Goal: Information Seeking & Learning: Find specific fact

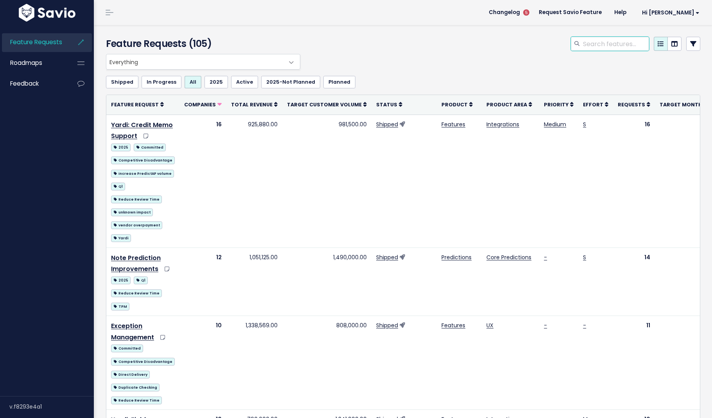
click at [603, 41] on input "search" at bounding box center [615, 44] width 67 height 14
type input "rmr"
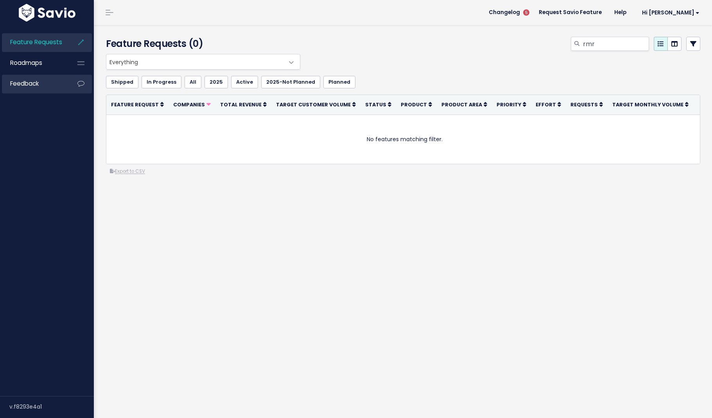
click at [15, 83] on span "Feedback" at bounding box center [24, 83] width 29 height 8
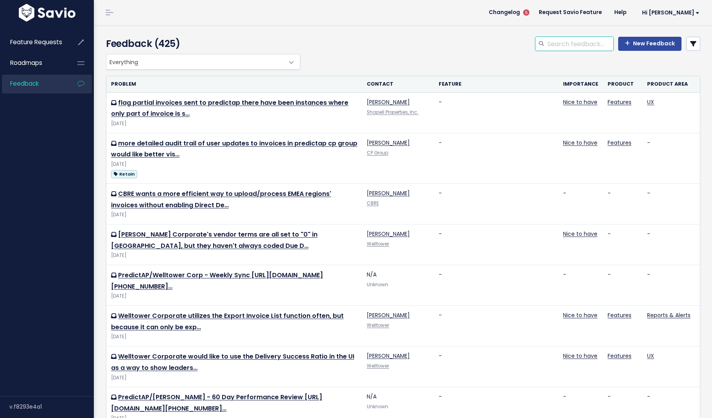
click at [593, 46] on input "search" at bounding box center [580, 44] width 67 height 14
type input "rmr"
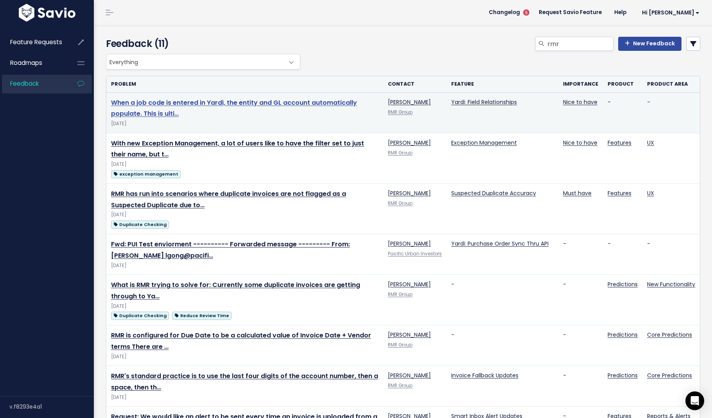
click at [157, 110] on link "When a job code is entered in Yardi, the entity and GL account automatically po…" at bounding box center [234, 108] width 246 height 20
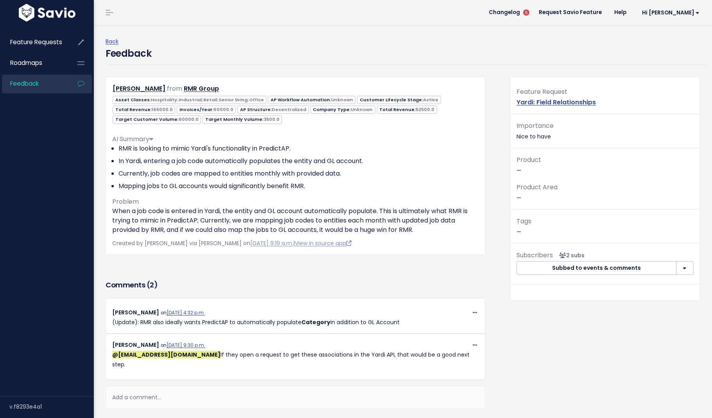
drag, startPoint x: 245, startPoint y: 355, endPoint x: 428, endPoint y: 360, distance: 183.0
click at [428, 360] on p "@[EMAIL_ADDRESS][DOMAIN_NAME] If they open a request to get these associations …" at bounding box center [295, 360] width 366 height 20
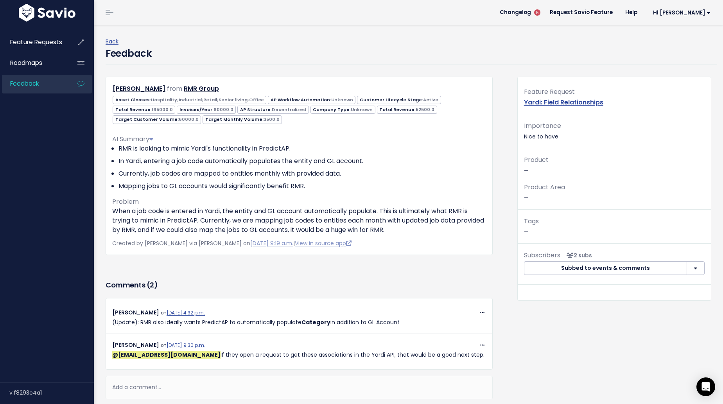
scroll to position [11, 0]
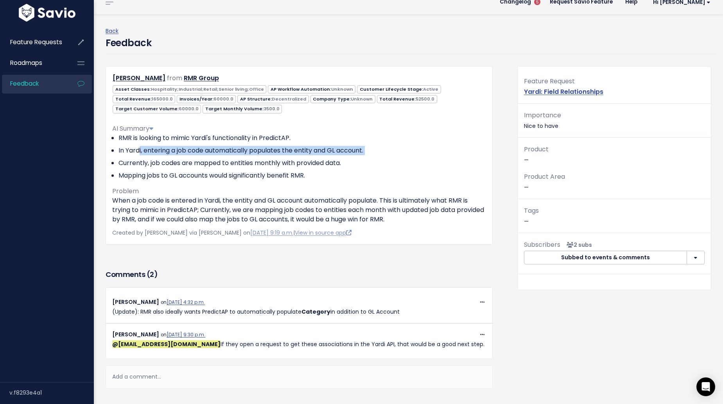
drag, startPoint x: 141, startPoint y: 154, endPoint x: 275, endPoint y: 157, distance: 134.1
click at [275, 157] on ul "RMR is looking to mimic Yardi's functionality in PredictAP. In [GEOGRAPHIC_DATA…" at bounding box center [299, 156] width 374 height 47
click at [274, 157] on ul "RMR is looking to mimic Yardi's functionality in PredictAP. In [GEOGRAPHIC_DATA…" at bounding box center [299, 156] width 374 height 47
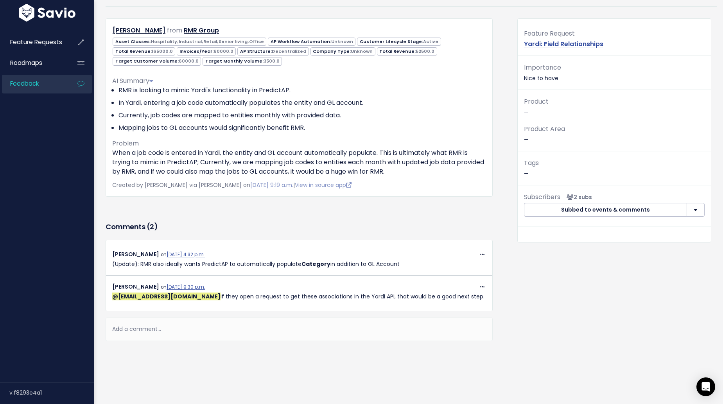
scroll to position [57, 0]
drag, startPoint x: 217, startPoint y: 300, endPoint x: 378, endPoint y: 306, distance: 161.2
click at [378, 306] on div "Copy Link Quote Reply Edit [GEOGRAPHIC_DATA] [PERSON_NAME] on [DATE] 4:32 p.m. …" at bounding box center [299, 276] width 387 height 72
click at [304, 298] on p "@[EMAIL_ADDRESS][DOMAIN_NAME] If they open a request to get these associations …" at bounding box center [299, 297] width 374 height 10
drag, startPoint x: 244, startPoint y: 298, endPoint x: 363, endPoint y: 301, distance: 118.5
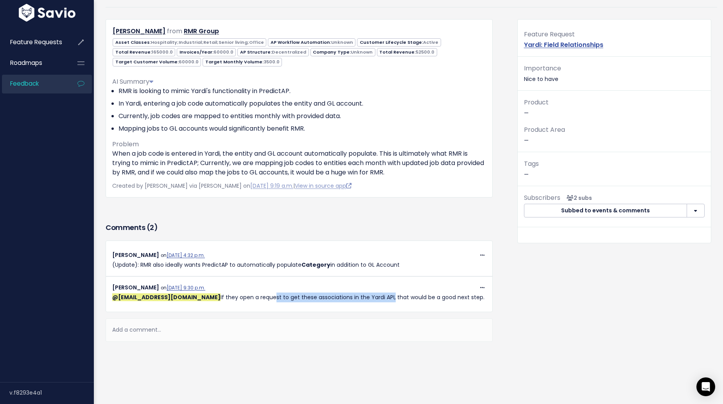
click at [363, 301] on p "@[EMAIL_ADDRESS][DOMAIN_NAME] If they open a request to get these associations …" at bounding box center [299, 297] width 374 height 10
drag, startPoint x: 298, startPoint y: 301, endPoint x: 360, endPoint y: 301, distance: 62.2
click at [360, 301] on p "@[EMAIL_ADDRESS][DOMAIN_NAME] If they open a request to get these associations …" at bounding box center [299, 297] width 374 height 10
drag, startPoint x: 450, startPoint y: 298, endPoint x: 210, endPoint y: 299, distance: 240.1
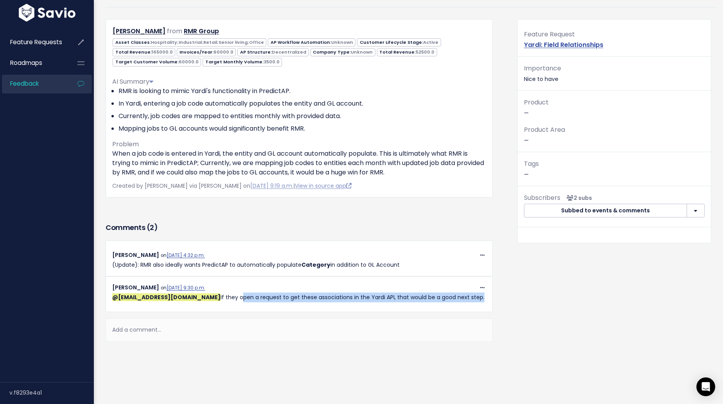
click at [210, 299] on p "@[EMAIL_ADDRESS][DOMAIN_NAME] If they open a request to get these associations …" at bounding box center [299, 297] width 374 height 10
copy p "open a request to get these associations in the Yardi API, that would be a good…"
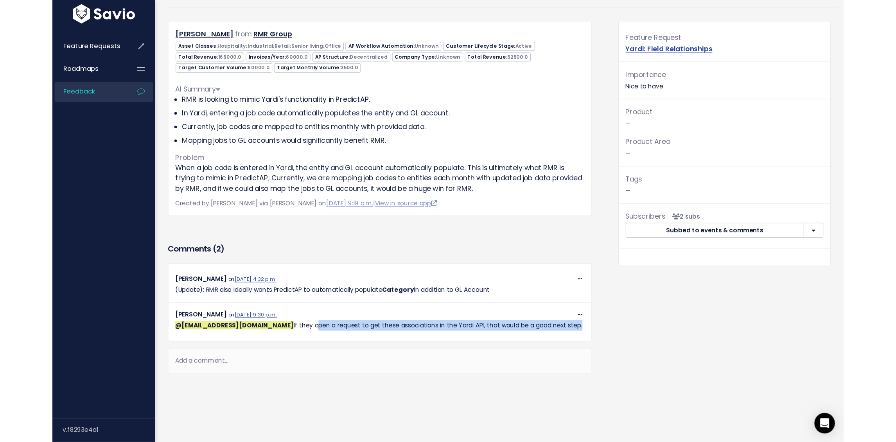
scroll to position [22, 0]
